Goal: Task Accomplishment & Management: Manage account settings

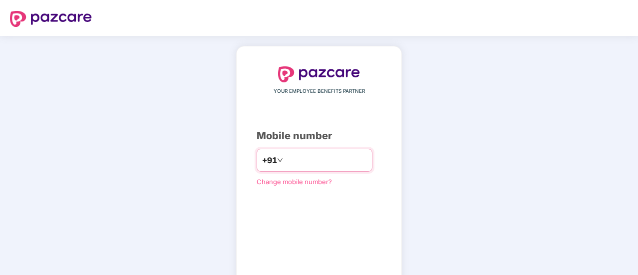
type input "**********"
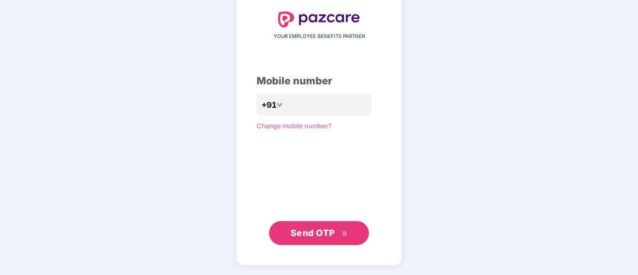
scroll to position [54, 0]
click at [323, 239] on span "Send OTP" at bounding box center [319, 234] width 57 height 14
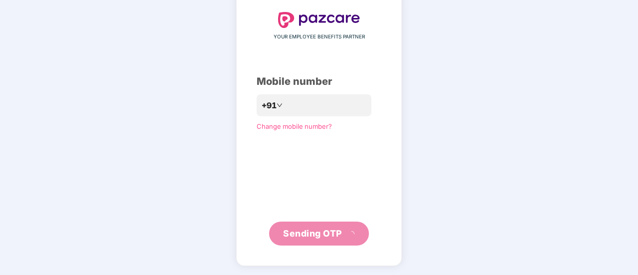
scroll to position [50, 0]
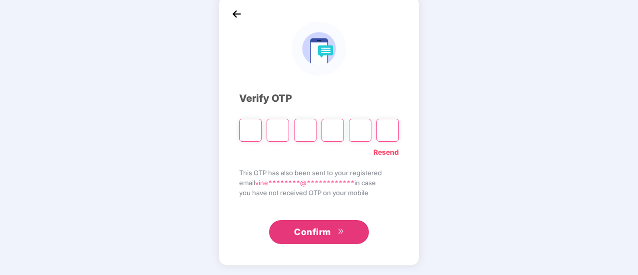
paste input "*"
type input "*"
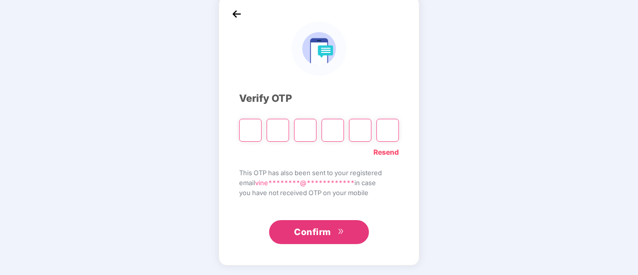
type input "*"
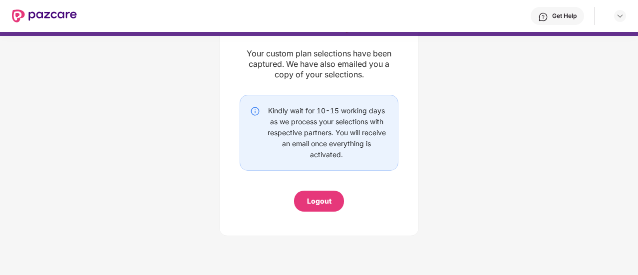
scroll to position [0, 0]
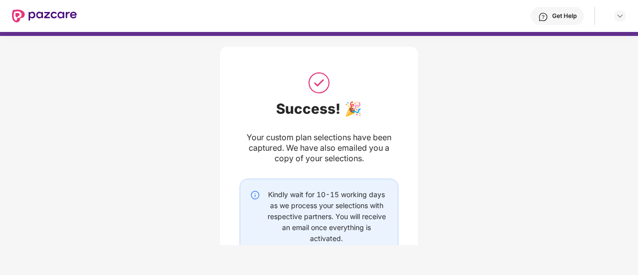
click at [569, 12] on div "Get Help" at bounding box center [565, 16] width 24 height 8
click at [620, 17] on img at bounding box center [620, 16] width 8 height 8
click at [624, 15] on div at bounding box center [620, 16] width 12 height 12
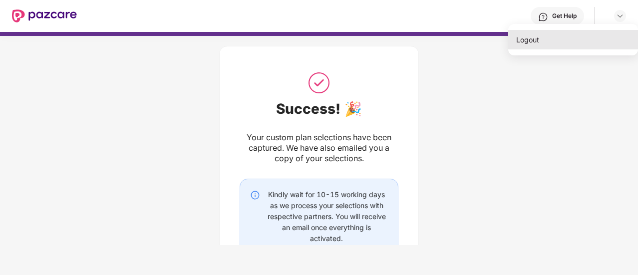
click at [544, 42] on div "Logout" at bounding box center [574, 39] width 130 height 19
